Goal: Download file/media

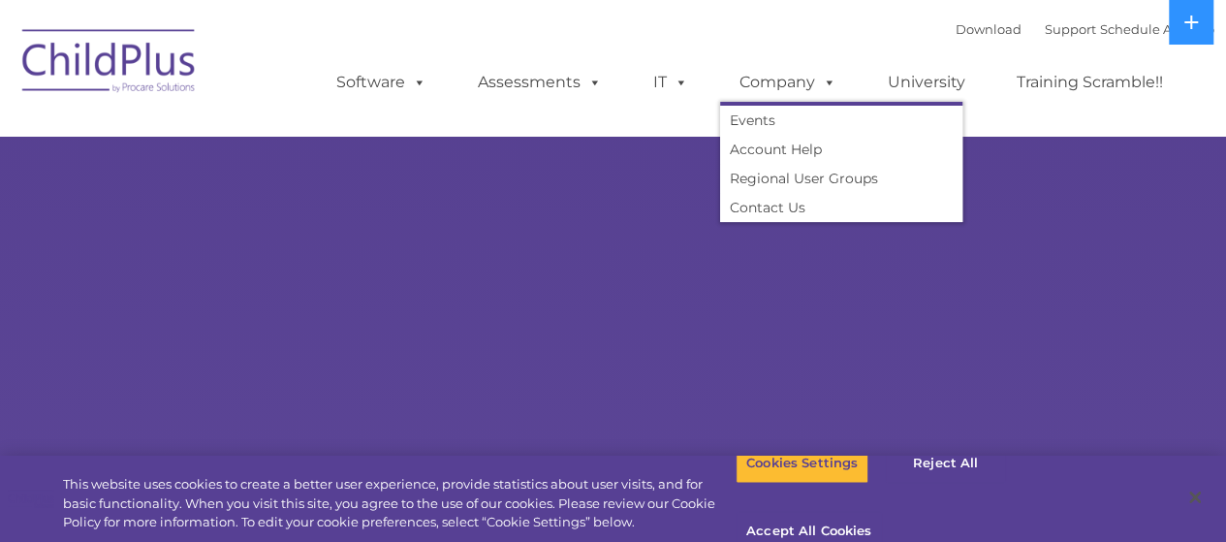
select select "MEDIUM"
click at [956, 37] on link "Download" at bounding box center [989, 29] width 66 height 16
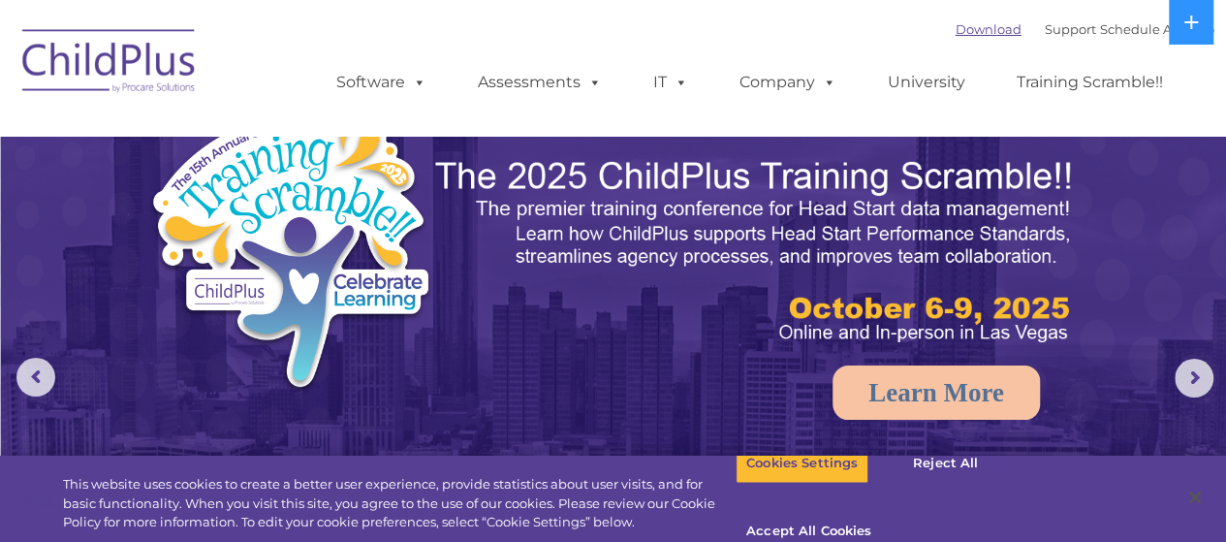
click at [960, 35] on link "Download" at bounding box center [989, 29] width 66 height 16
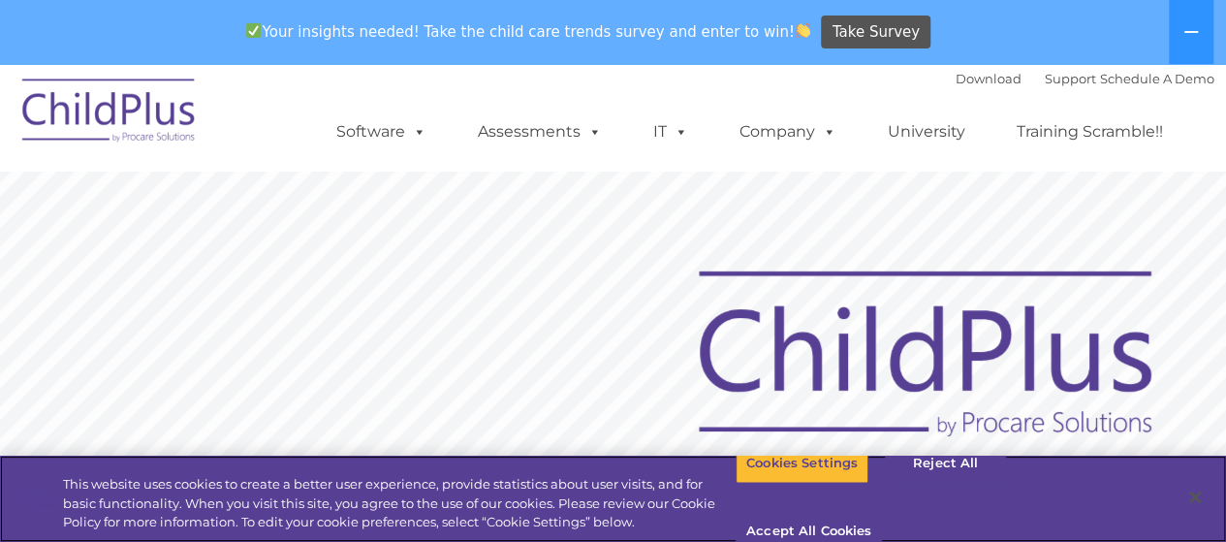
click at [386, 78] on div "Download Support | Schedule A Demo  MENU MENU Software ChildPlus: The original…" at bounding box center [756, 117] width 917 height 107
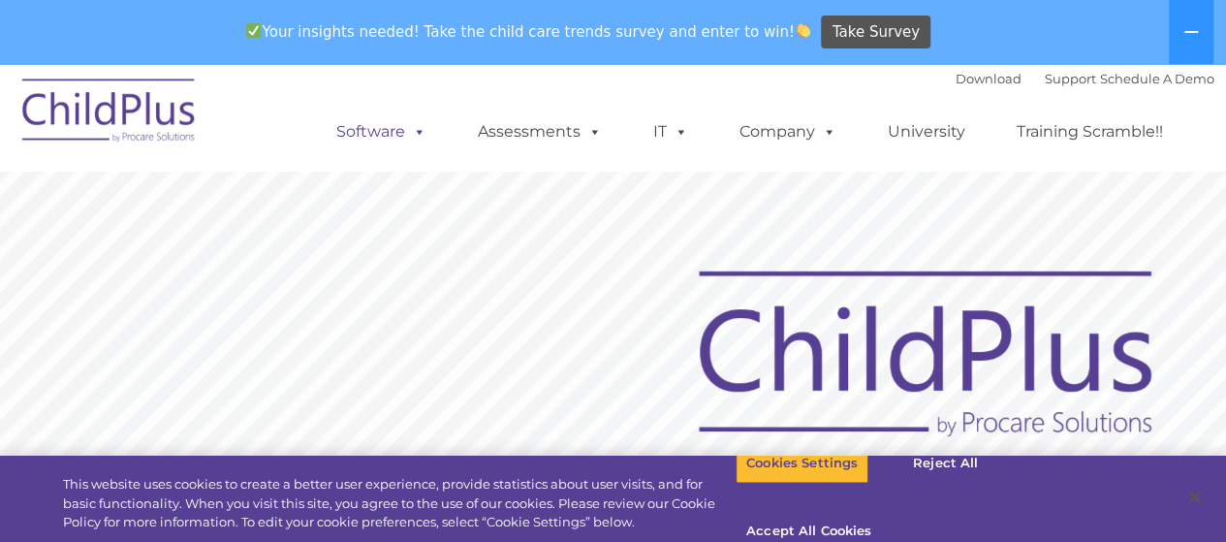
click at [388, 131] on link "Software" at bounding box center [381, 131] width 129 height 39
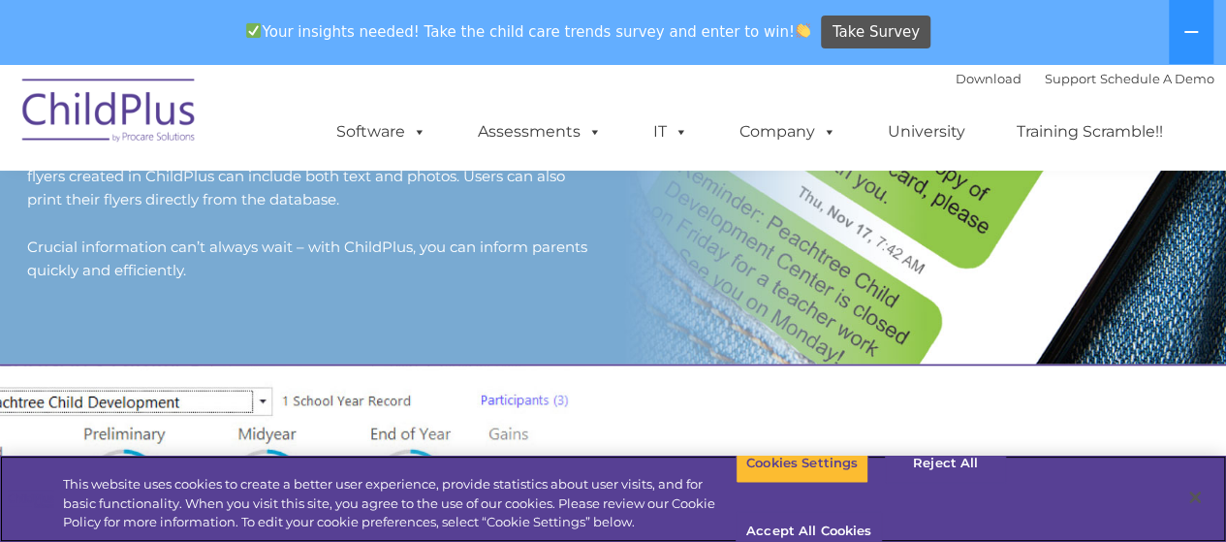
scroll to position [1929, 0]
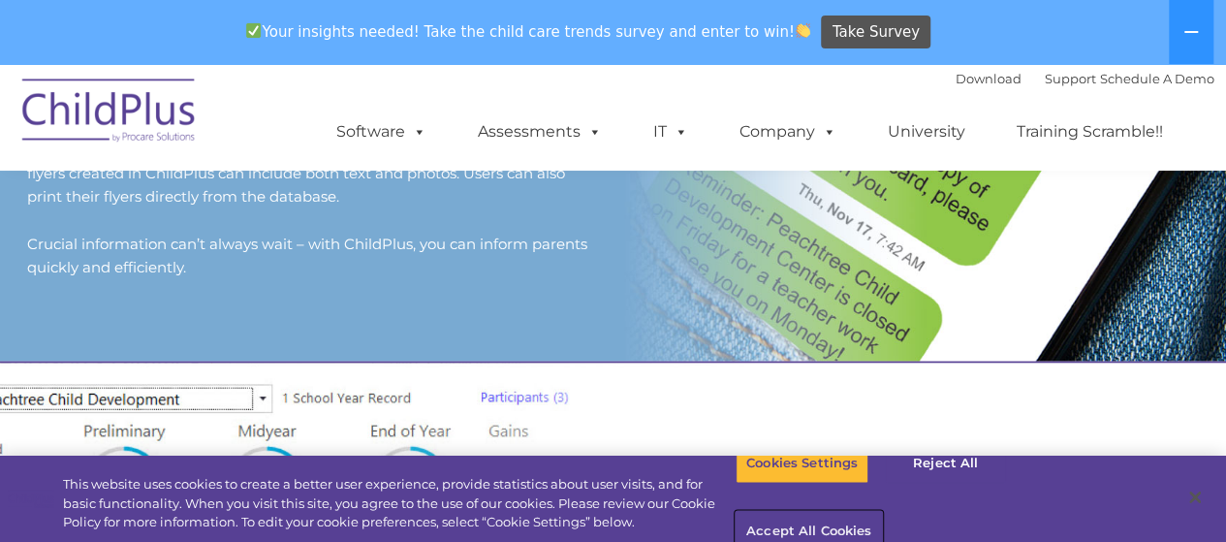
click at [882, 512] on button "Accept All Cookies" at bounding box center [809, 532] width 146 height 41
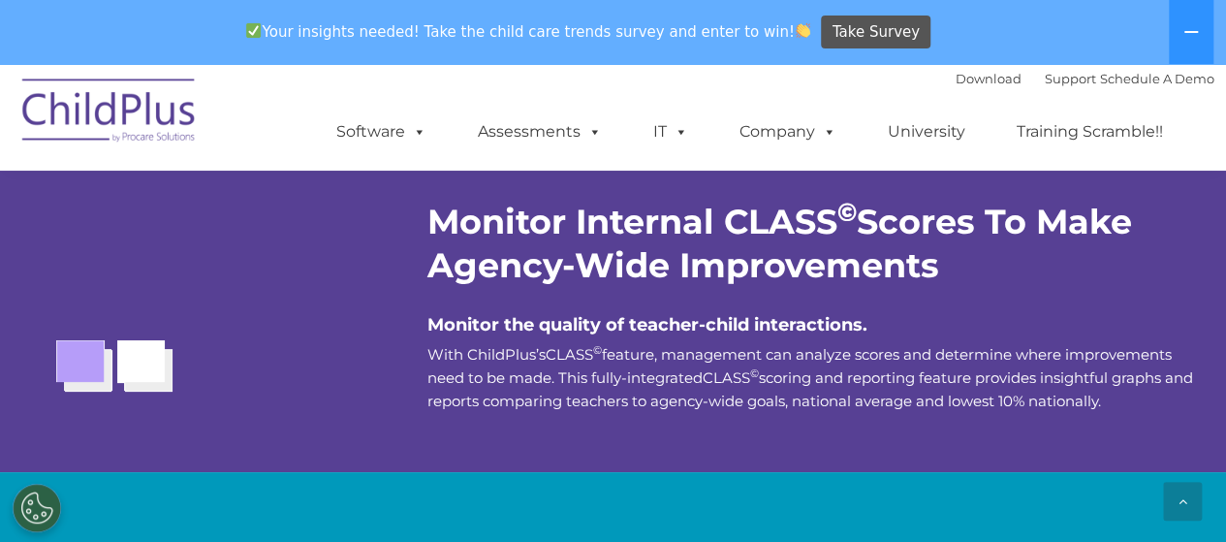
scroll to position [3561, 0]
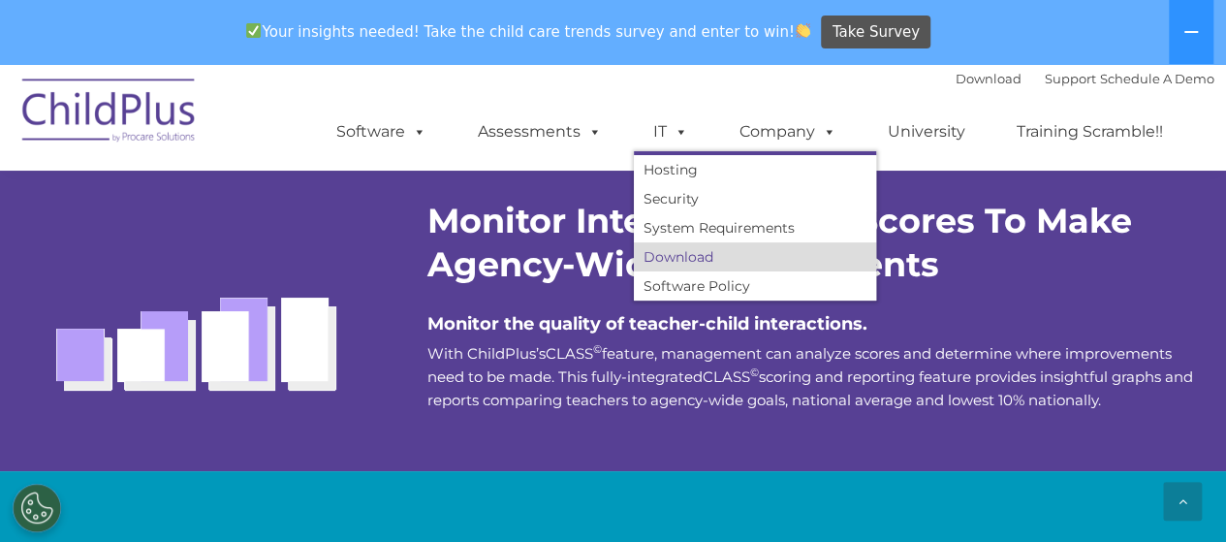
click at [677, 253] on link "Download" at bounding box center [755, 256] width 242 height 29
